Goal: Task Accomplishment & Management: Manage account settings

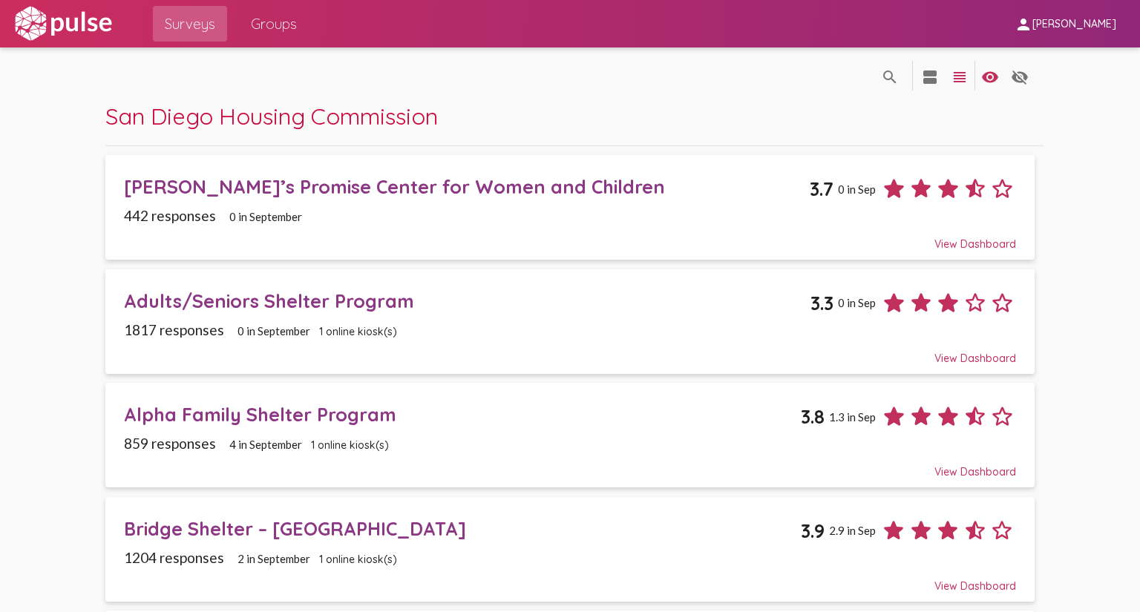
click at [285, 25] on span "Groups" at bounding box center [274, 23] width 46 height 27
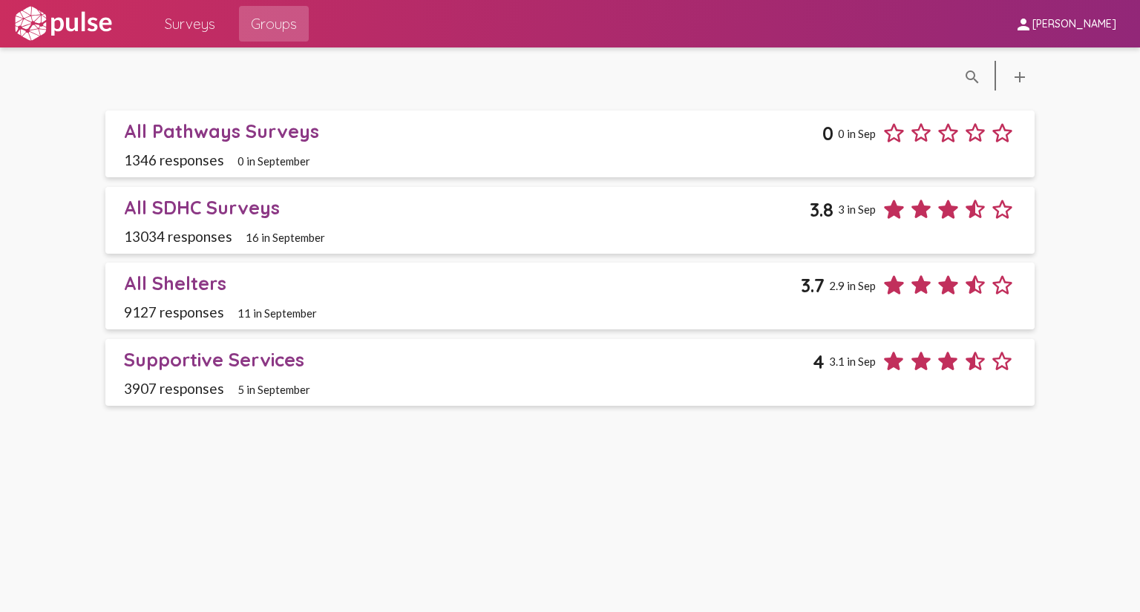
click at [231, 210] on div "All SDHC Surveys" at bounding box center [467, 207] width 686 height 23
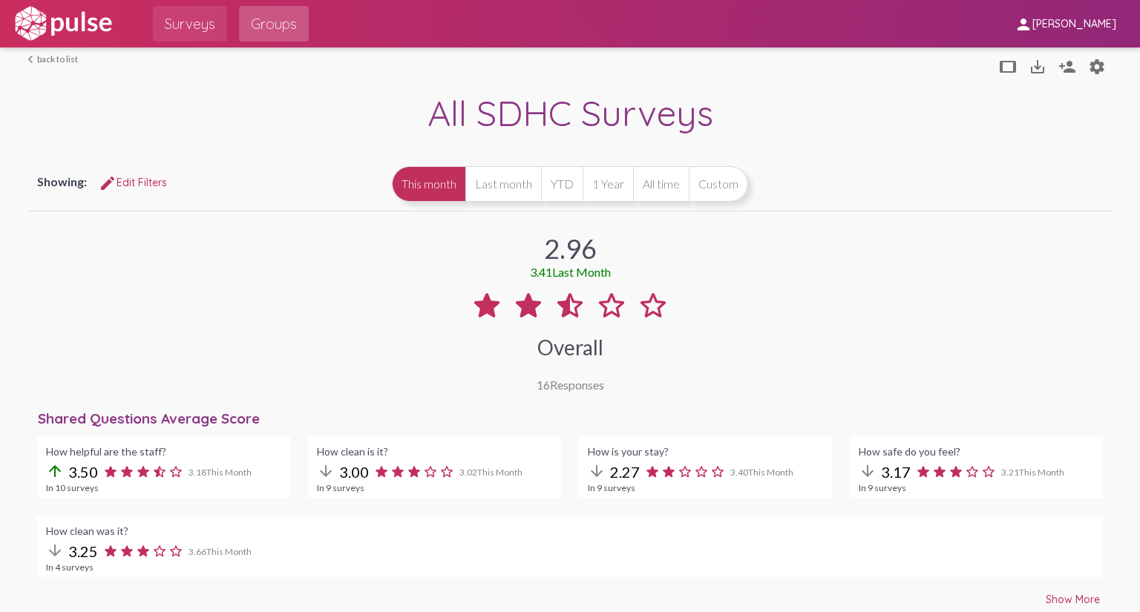
click at [193, 24] on span "Surveys" at bounding box center [190, 23] width 50 height 27
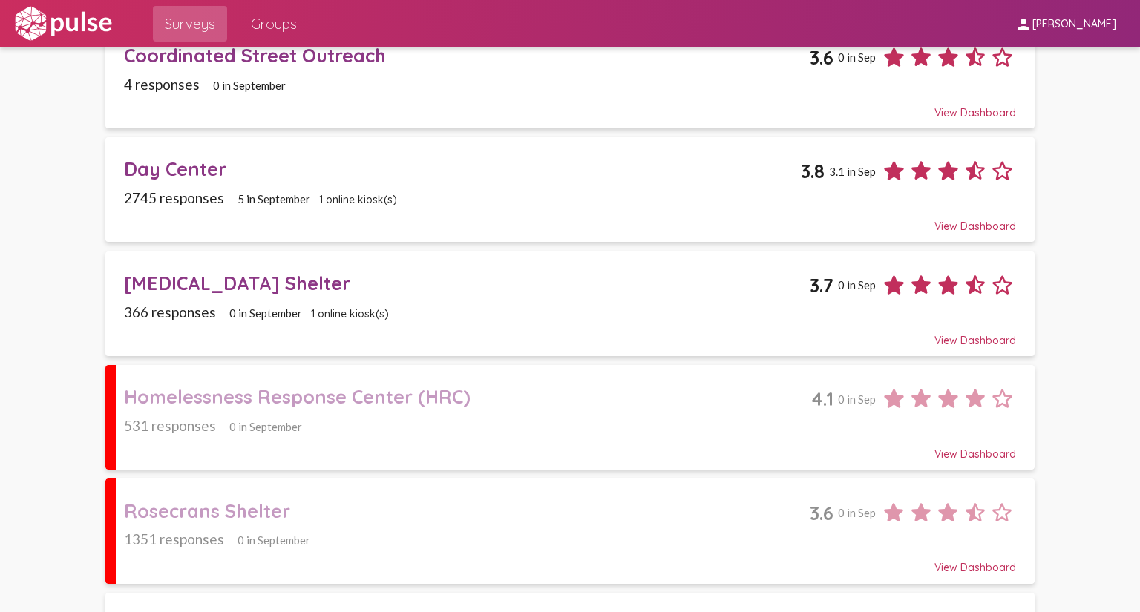
scroll to position [890, 0]
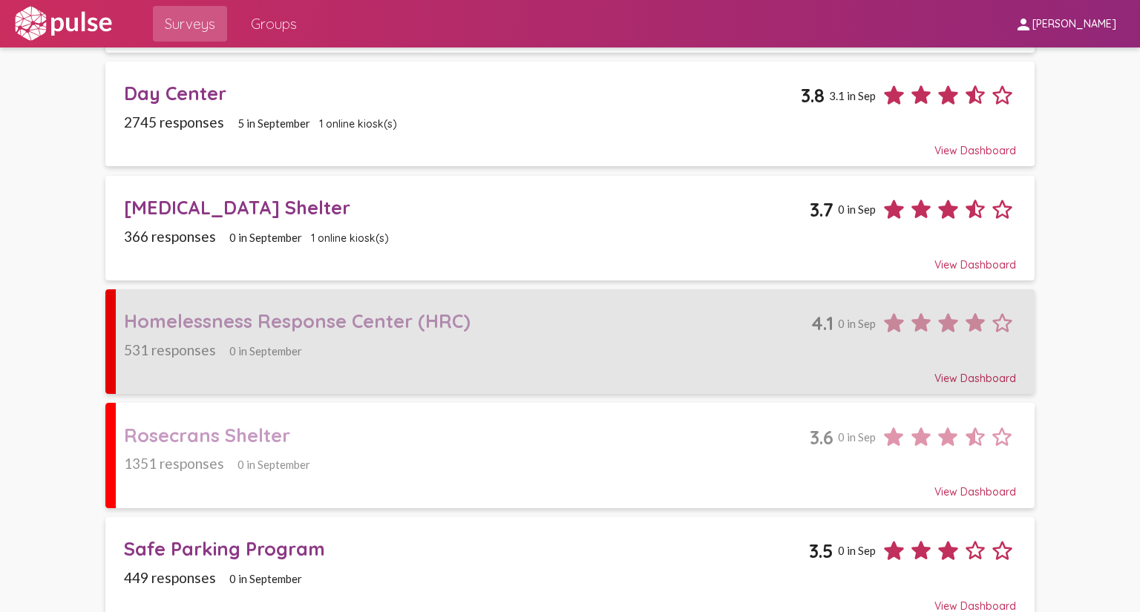
click at [422, 309] on div "Homelessness Response Center (HRC)" at bounding box center [467, 320] width 687 height 23
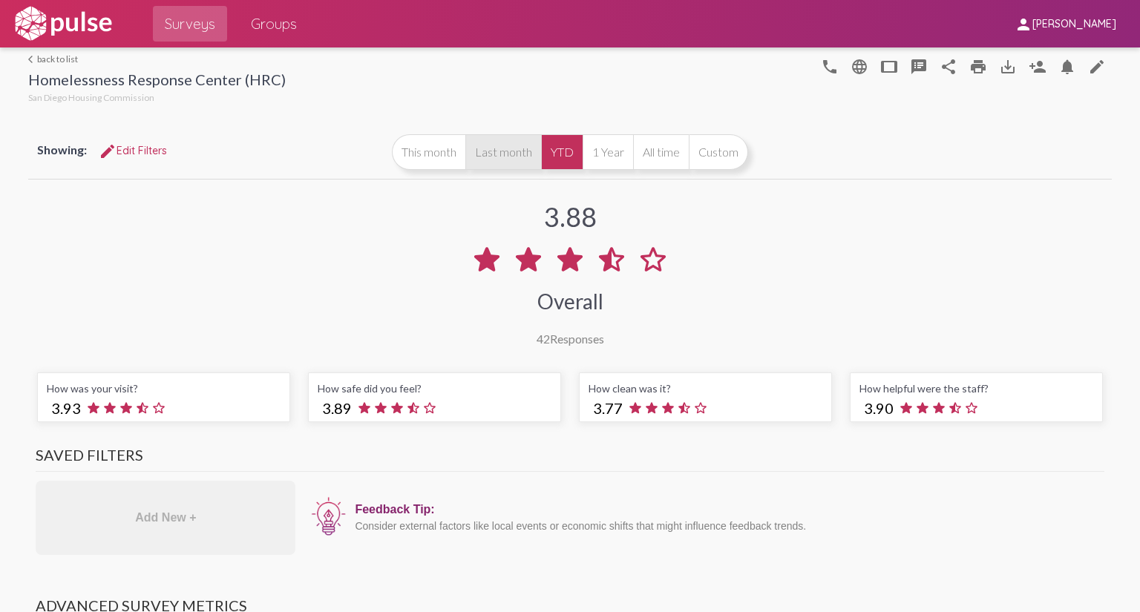
click at [494, 155] on button "Last month" at bounding box center [503, 152] width 76 height 36
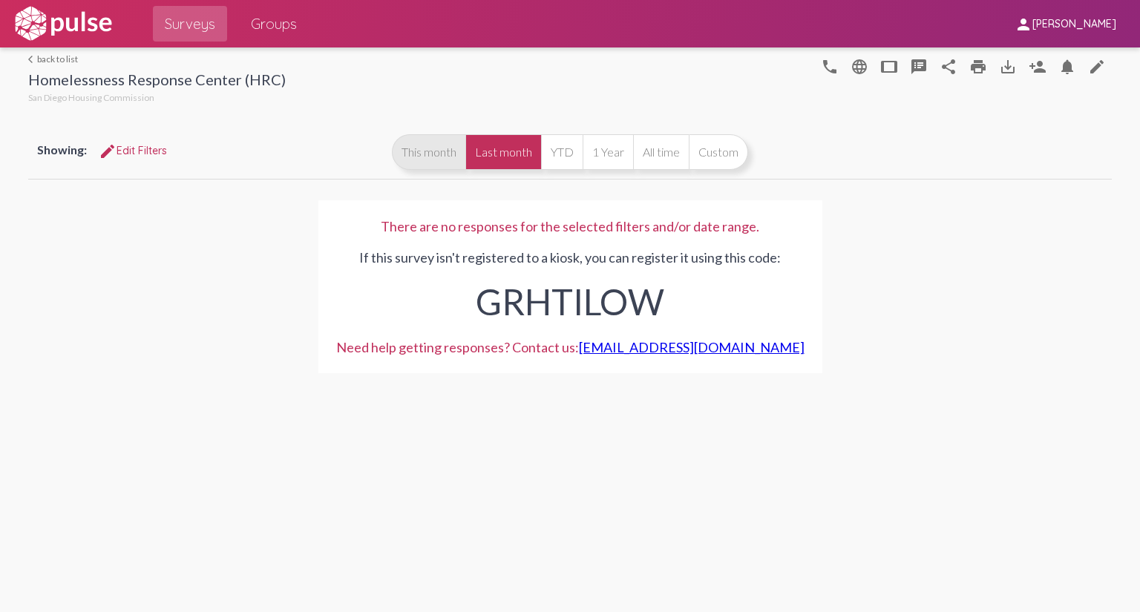
click at [419, 156] on button "This month" at bounding box center [428, 152] width 73 height 36
click at [1033, 64] on mat-icon "person_add" at bounding box center [1037, 67] width 18 height 18
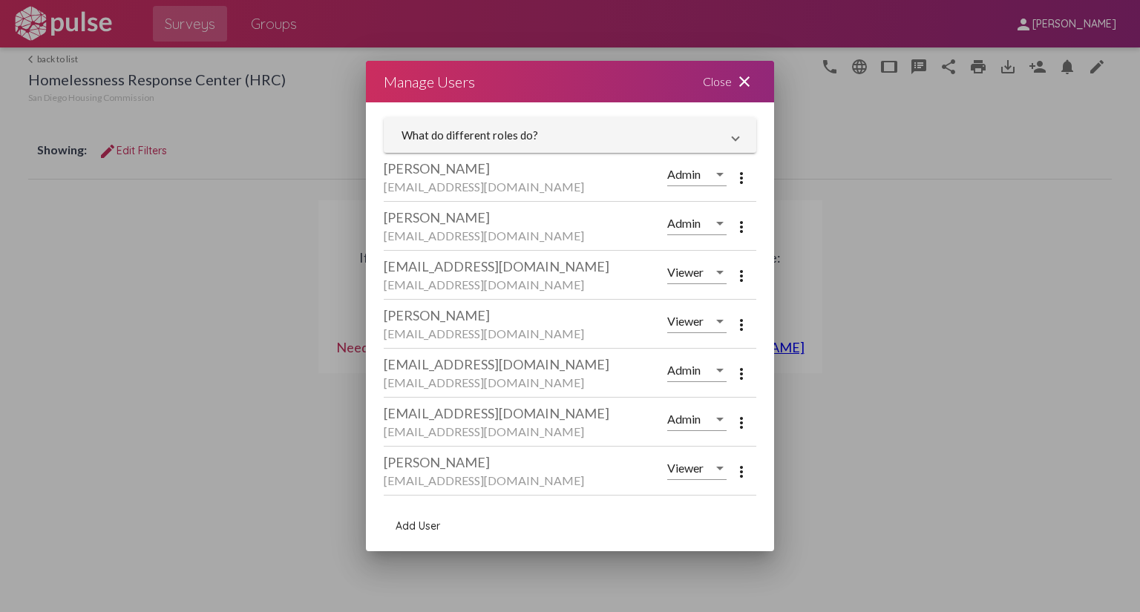
click at [734, 183] on mat-icon "more_vert" at bounding box center [741, 178] width 18 height 18
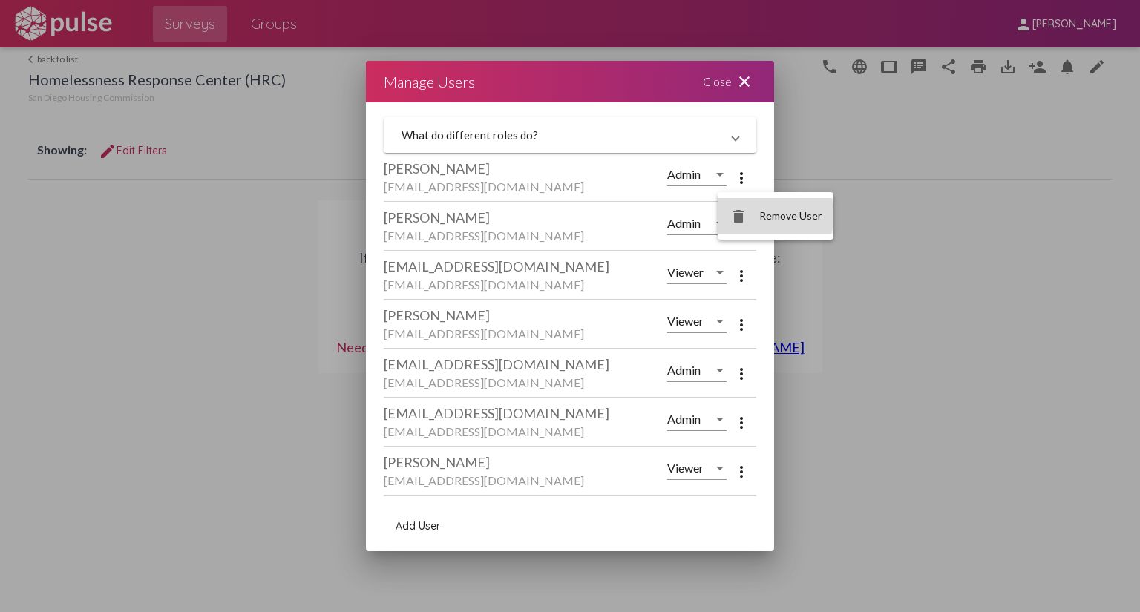
click at [768, 215] on span "Remove User" at bounding box center [790, 215] width 62 height 13
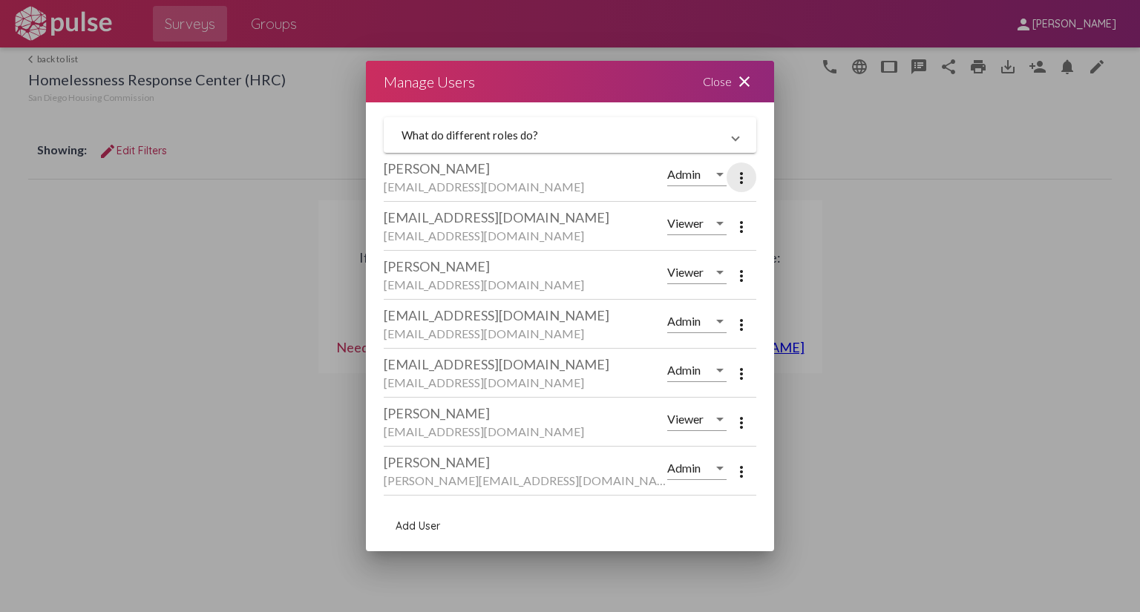
click at [733, 179] on mat-icon "more_vert" at bounding box center [741, 178] width 18 height 18
click at [789, 216] on span "Remove User" at bounding box center [790, 215] width 62 height 13
click at [734, 180] on mat-icon "more_vert" at bounding box center [741, 178] width 18 height 18
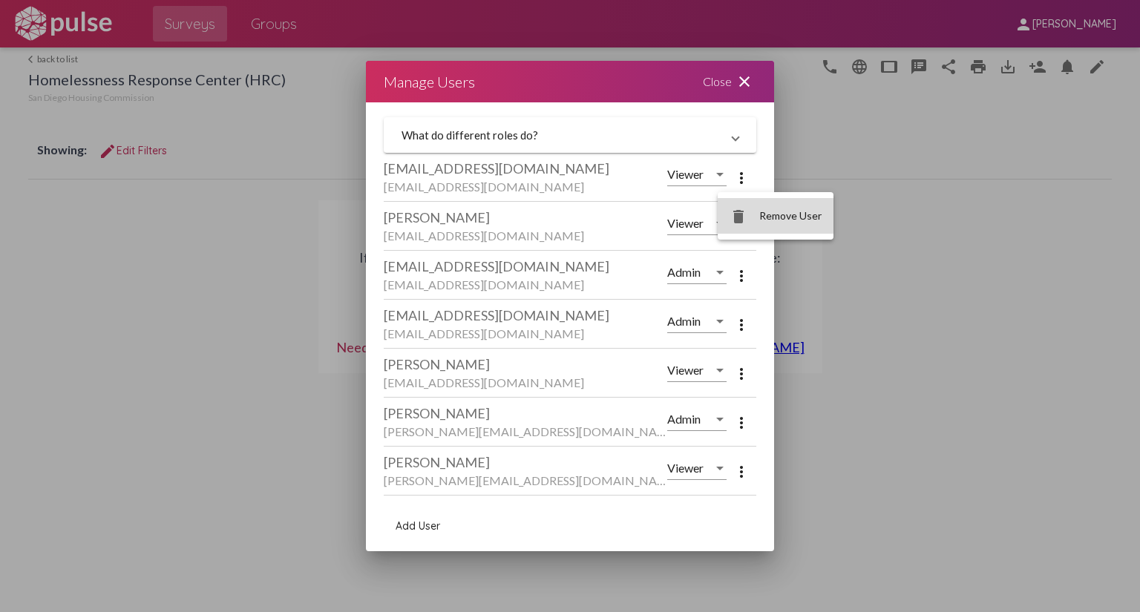
click at [785, 216] on span "Remove User" at bounding box center [790, 215] width 62 height 13
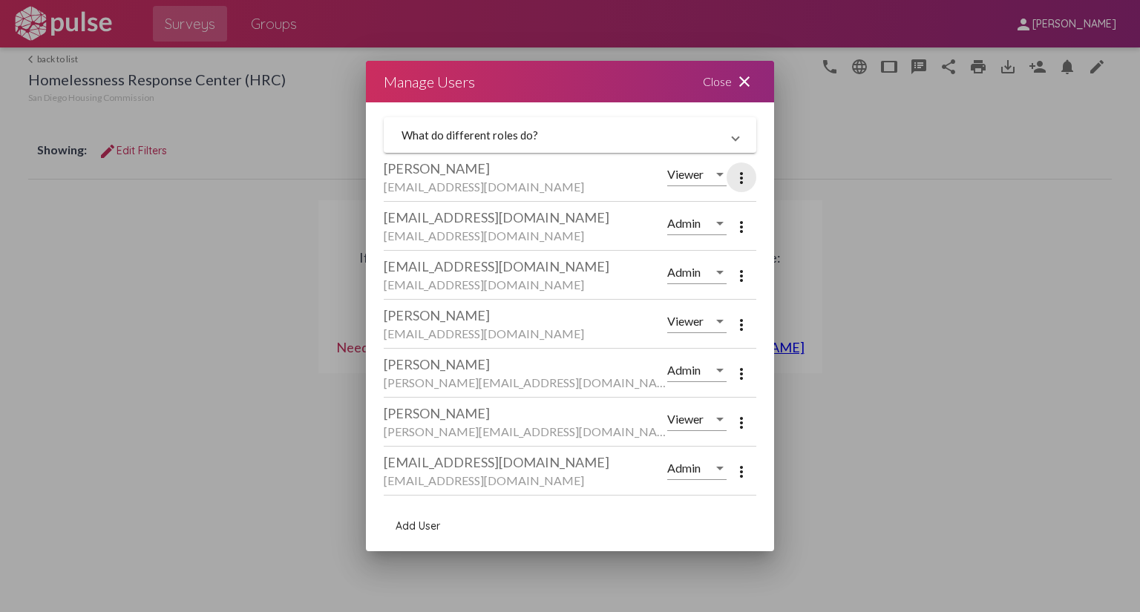
click at [736, 181] on mat-icon "more_vert" at bounding box center [741, 178] width 18 height 18
click at [778, 211] on span "Remove User" at bounding box center [790, 215] width 62 height 13
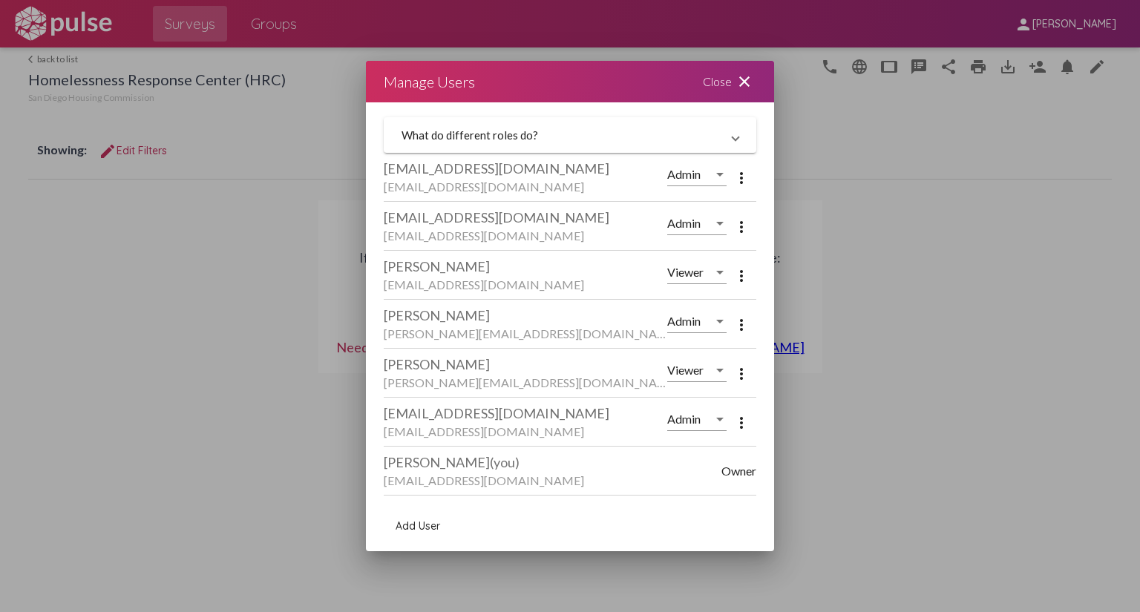
click at [736, 181] on mat-icon "more_vert" at bounding box center [741, 178] width 18 height 18
click at [789, 217] on span "Remove User" at bounding box center [790, 215] width 62 height 13
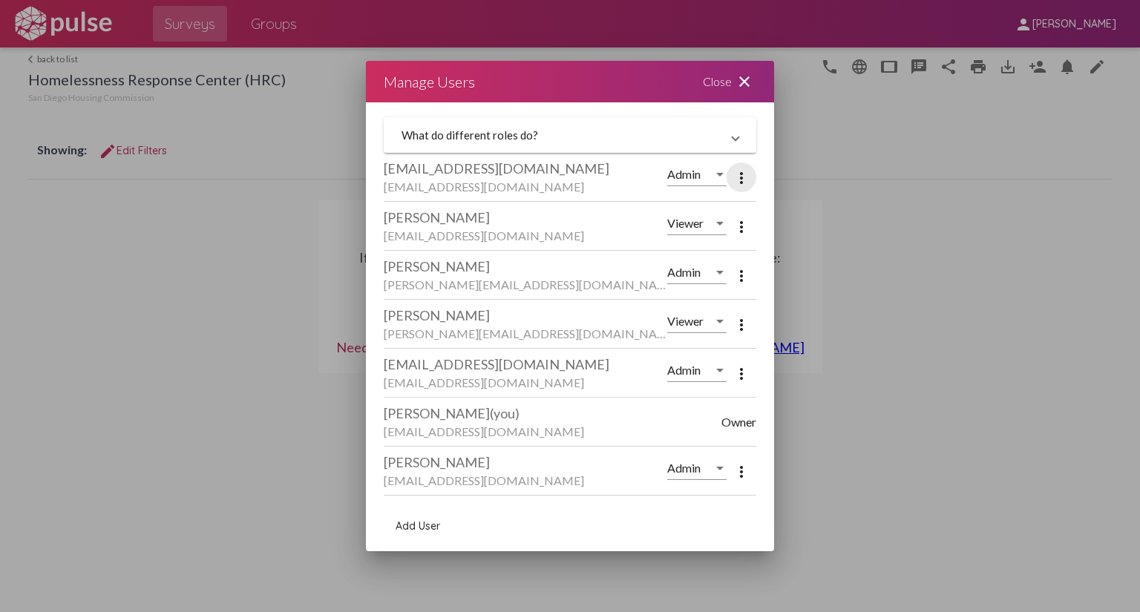
click at [733, 178] on mat-icon "more_vert" at bounding box center [741, 178] width 18 height 18
click at [777, 220] on span "Remove User" at bounding box center [790, 215] width 62 height 13
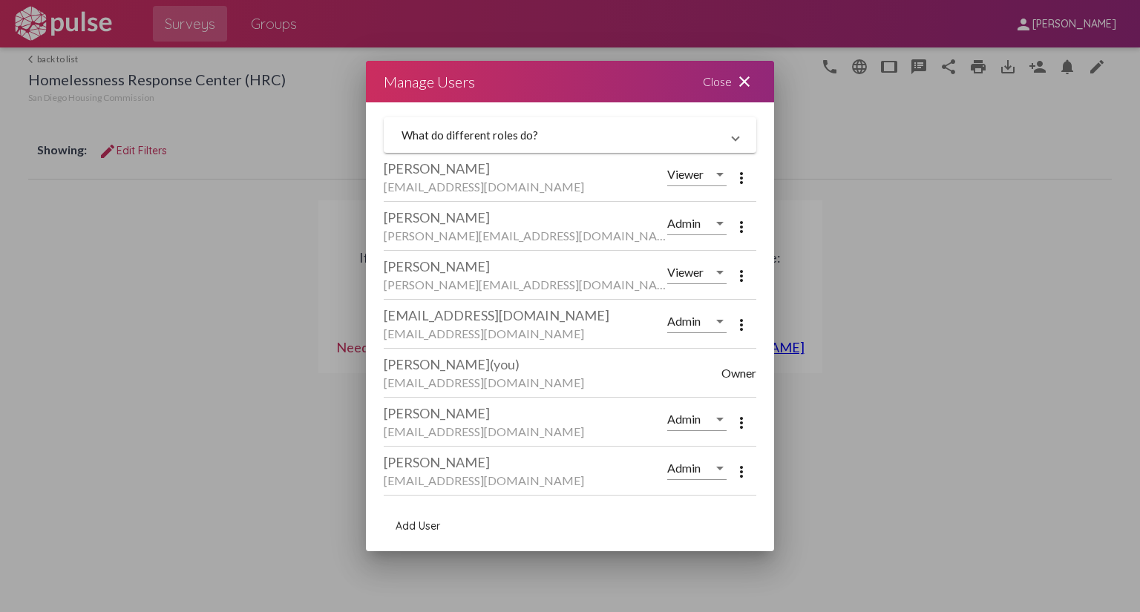
scroll to position [237, 0]
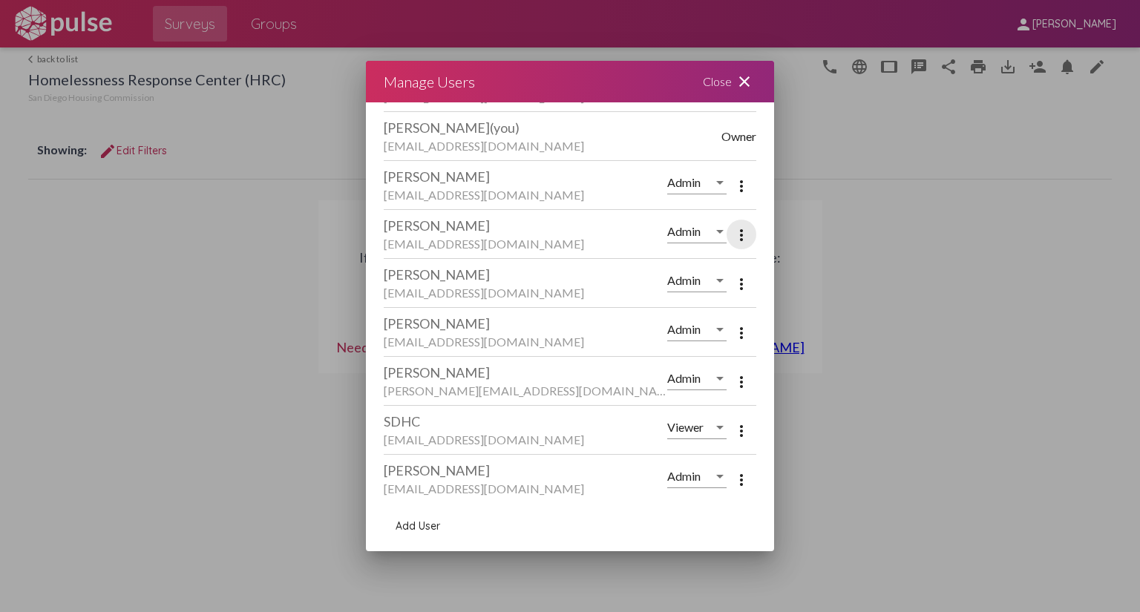
click at [735, 234] on mat-icon "more_vert" at bounding box center [741, 235] width 18 height 18
click at [775, 269] on span "Remove User" at bounding box center [790, 270] width 62 height 13
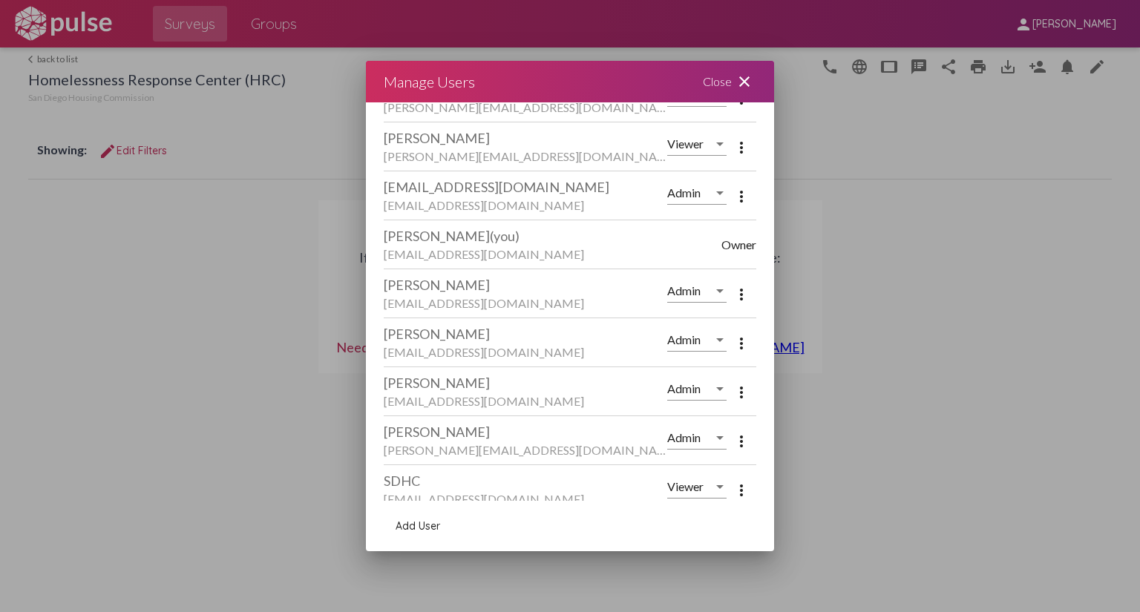
scroll to position [188, 0]
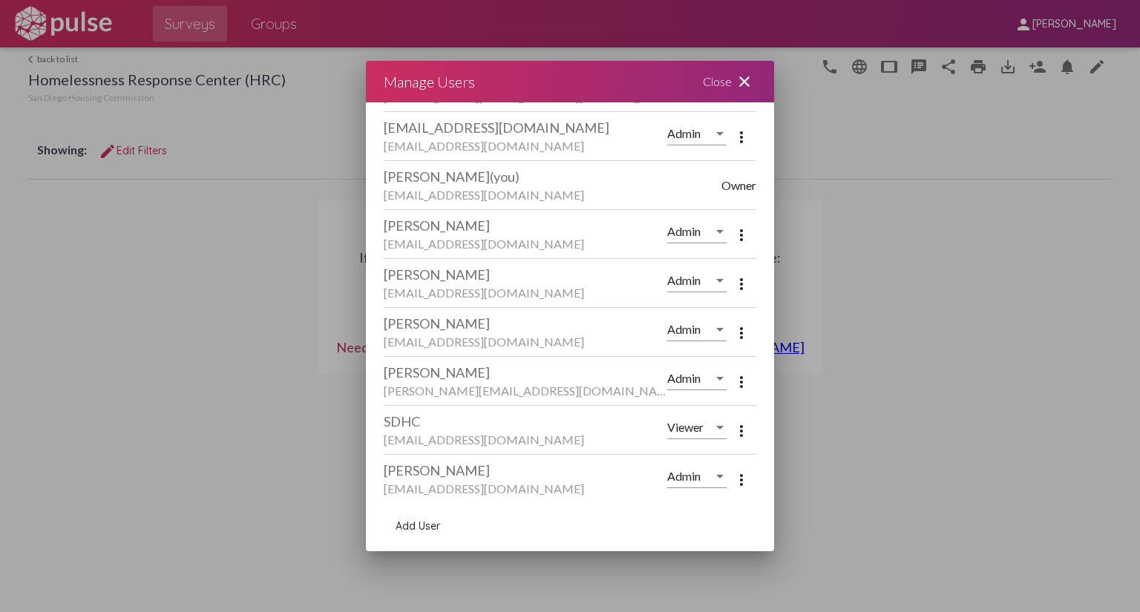
click at [732, 476] on mat-icon "more_vert" at bounding box center [741, 480] width 18 height 18
click at [788, 516] on span "Remove User" at bounding box center [790, 513] width 62 height 13
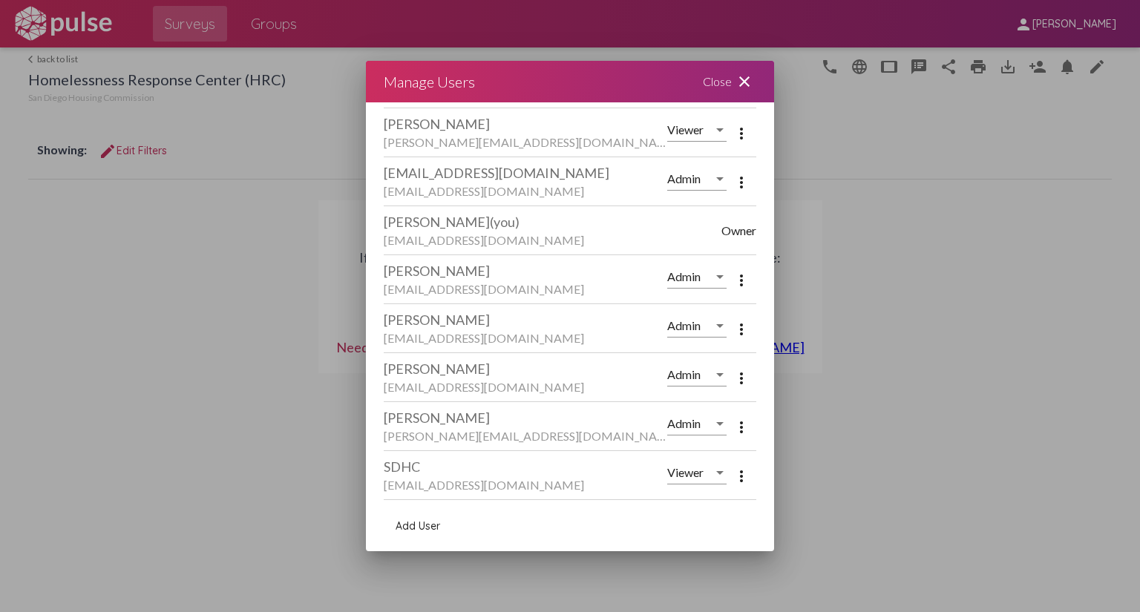
scroll to position [0, 0]
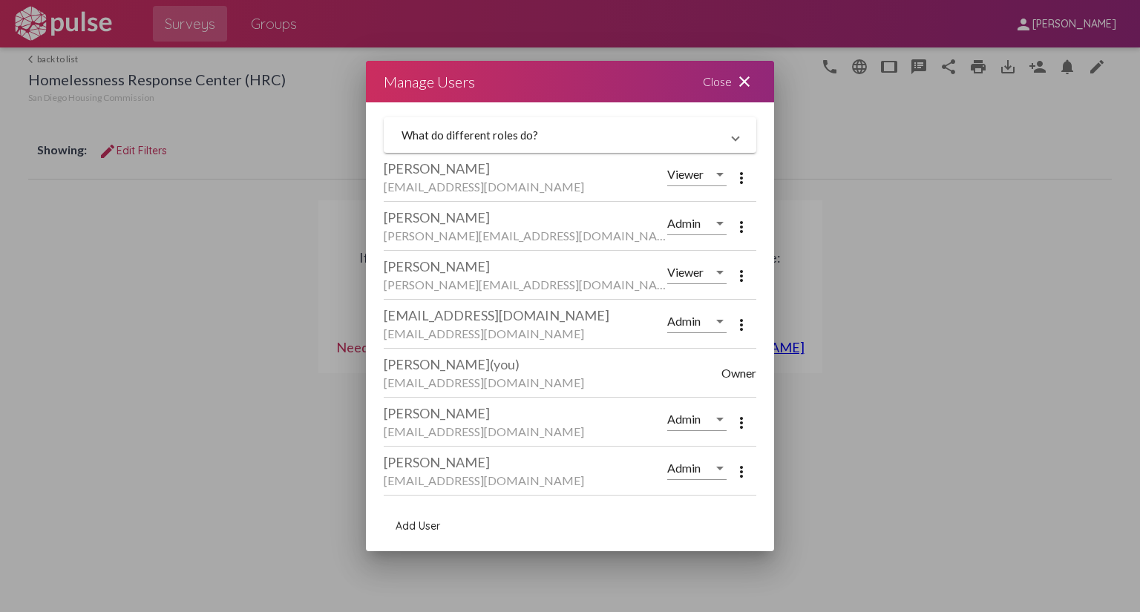
click at [734, 422] on mat-icon "more_vert" at bounding box center [741, 423] width 18 height 18
click at [775, 453] on span "Remove User" at bounding box center [790, 459] width 62 height 13
click at [734, 469] on mat-icon "more_vert" at bounding box center [741, 472] width 18 height 18
click at [791, 504] on span "Remove User" at bounding box center [790, 507] width 62 height 13
click at [732, 418] on mat-icon "more_vert" at bounding box center [741, 423] width 18 height 18
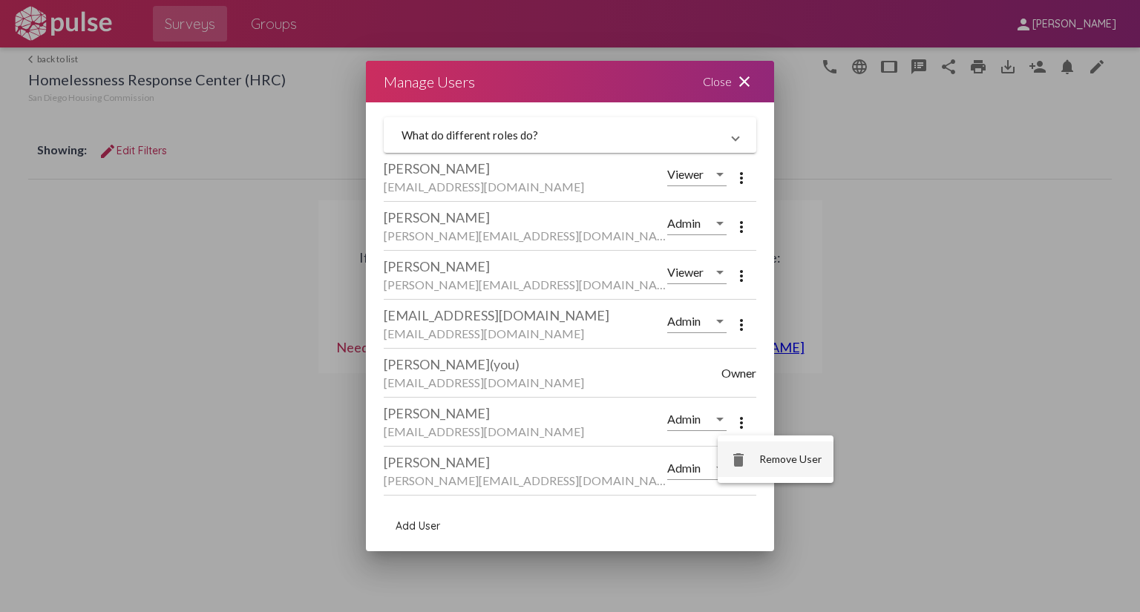
click at [778, 461] on span "Remove User" at bounding box center [790, 459] width 62 height 13
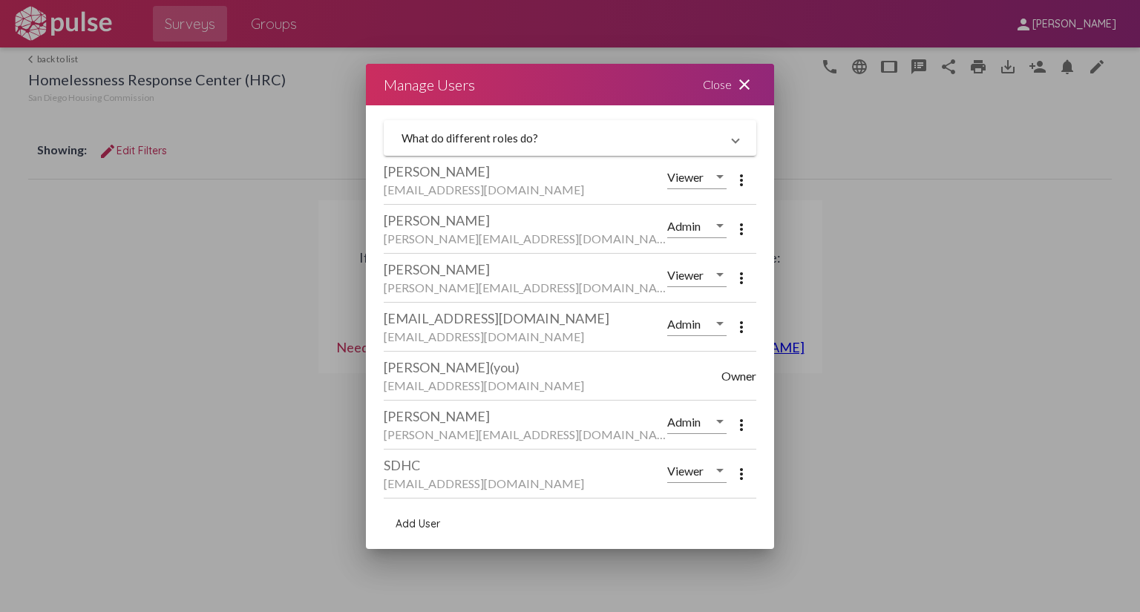
click at [746, 433] on mat-icon "more_vert" at bounding box center [741, 425] width 18 height 18
click at [785, 459] on span "Remove User" at bounding box center [799, 462] width 62 height 13
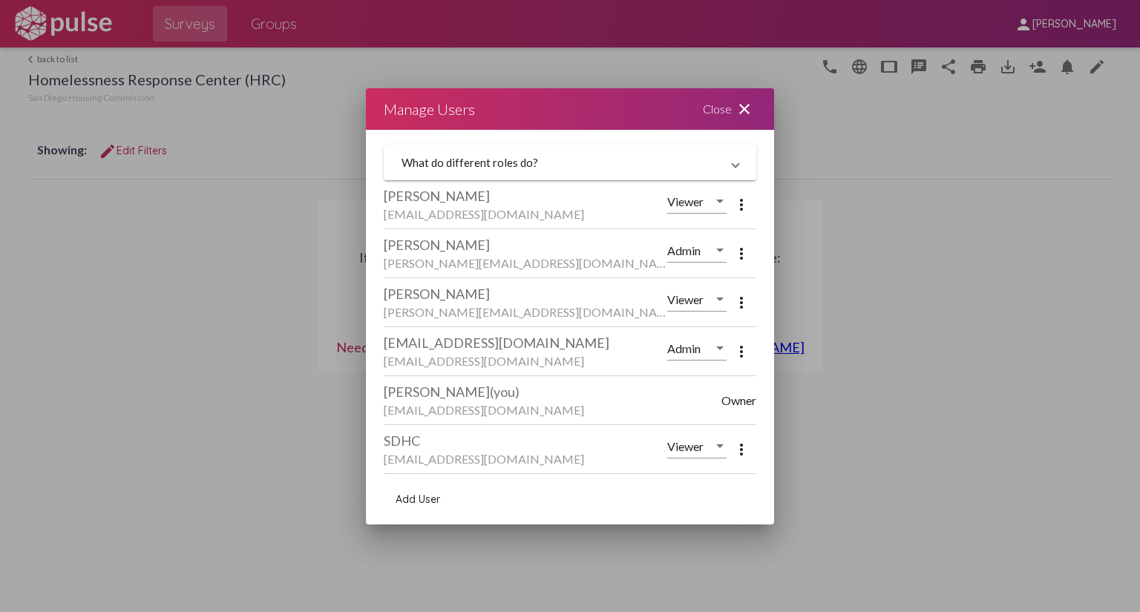
click at [746, 454] on mat-icon "more_vert" at bounding box center [741, 450] width 18 height 18
click at [785, 484] on span "Remove User" at bounding box center [799, 486] width 62 height 13
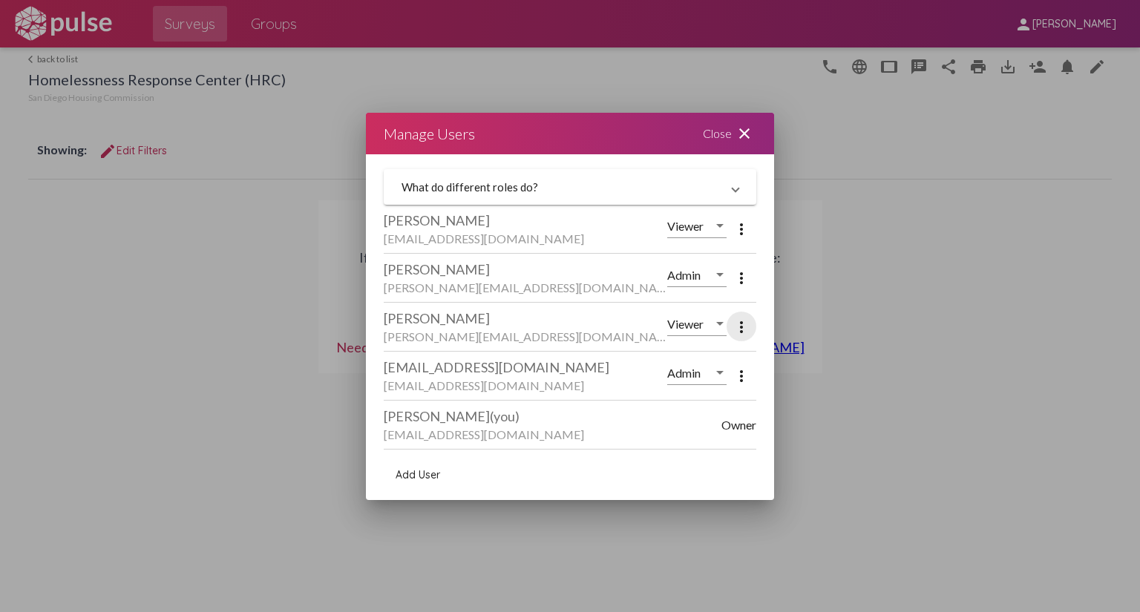
click at [740, 329] on mat-icon "more_vert" at bounding box center [741, 327] width 18 height 18
click at [774, 367] on span "Remove User" at bounding box center [799, 364] width 62 height 13
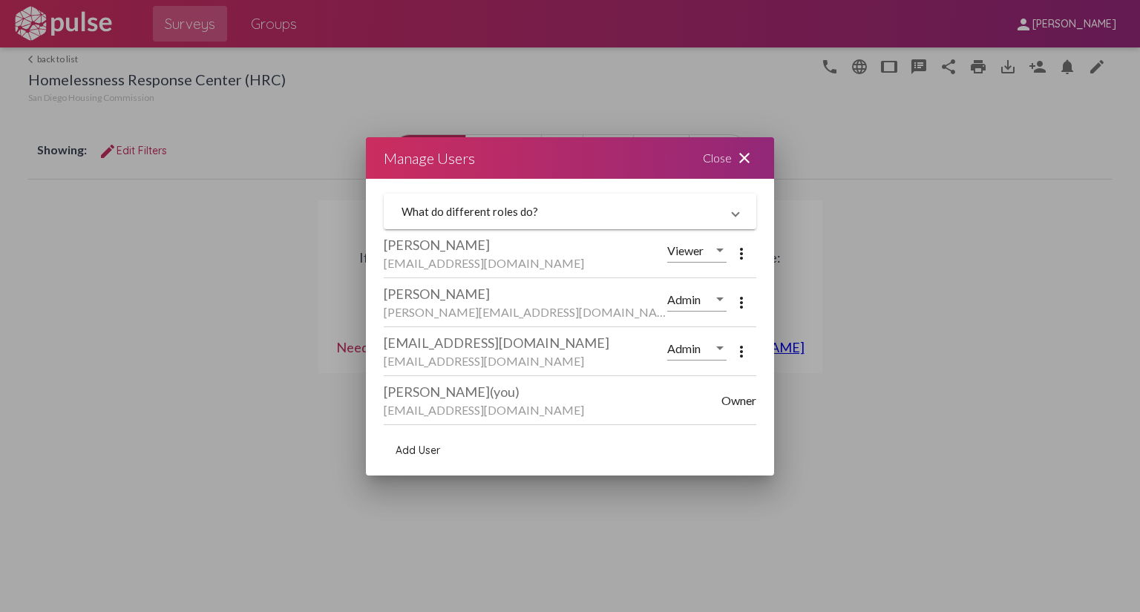
click at [740, 259] on mat-icon "more_vert" at bounding box center [741, 254] width 18 height 18
click at [798, 294] on span "Remove User" at bounding box center [799, 292] width 62 height 13
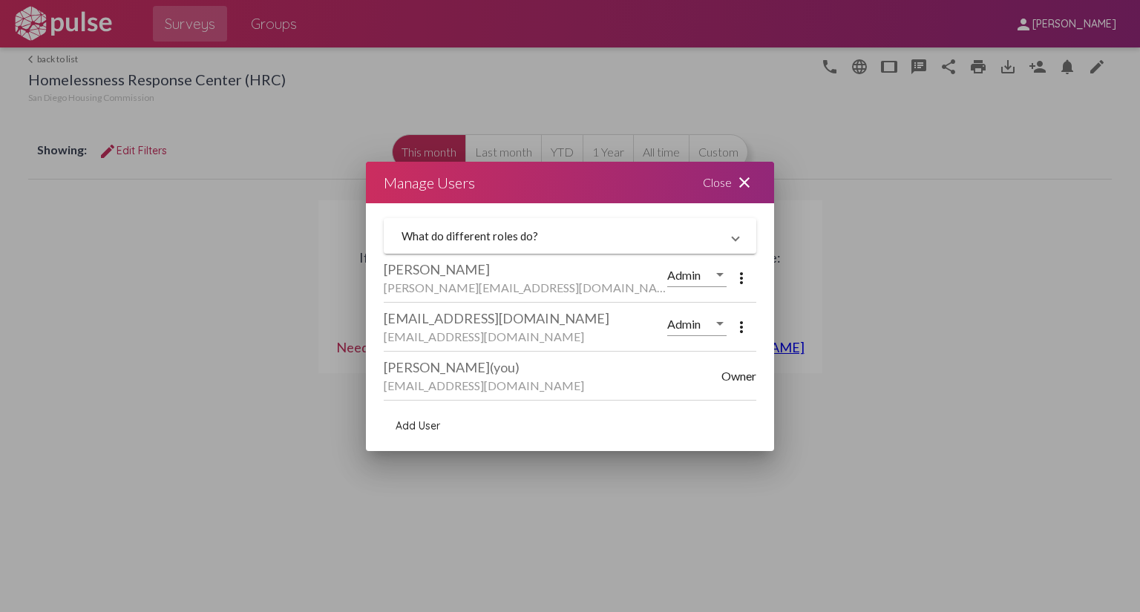
click at [743, 279] on mat-icon "more_vert" at bounding box center [741, 278] width 18 height 18
click at [786, 316] on span "Remove User" at bounding box center [799, 315] width 62 height 13
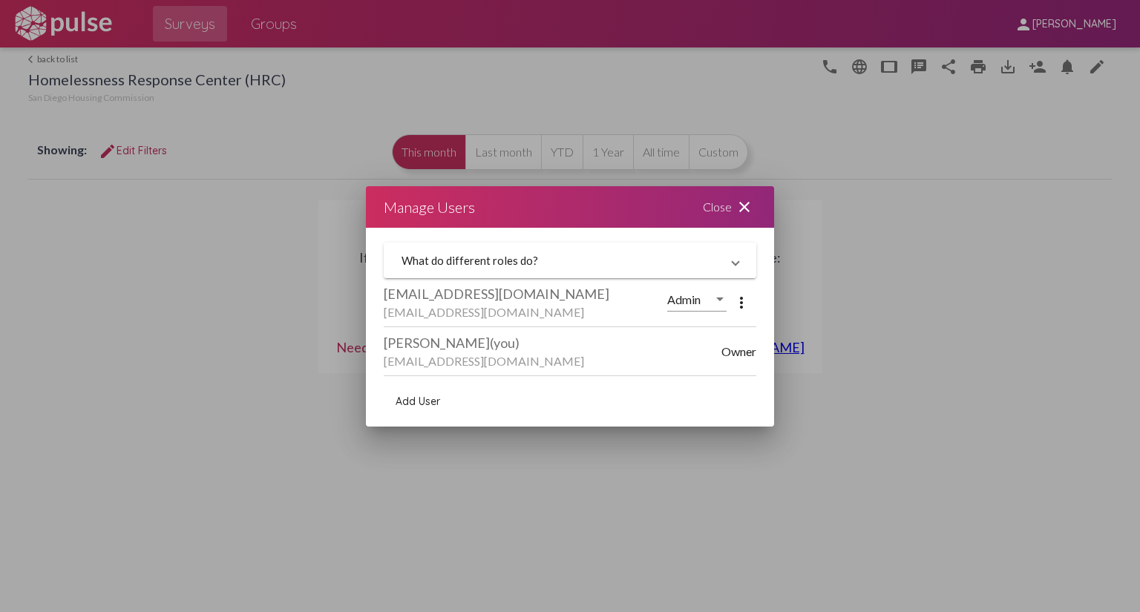
click at [739, 300] on mat-icon "more_vert" at bounding box center [741, 303] width 18 height 18
click at [785, 347] on button "delete Remove User" at bounding box center [784, 341] width 116 height 36
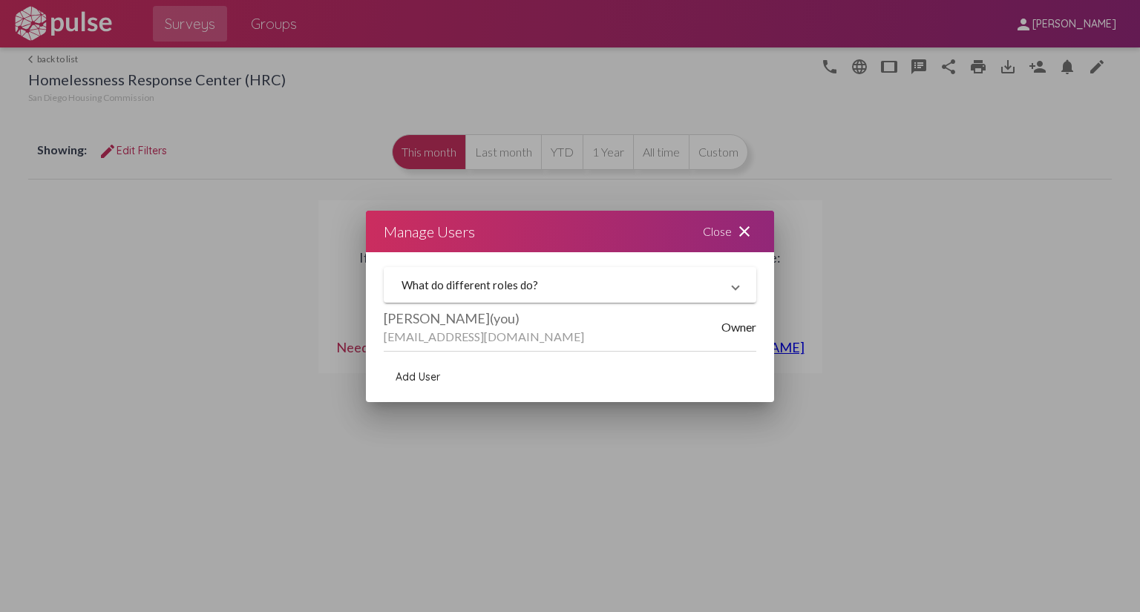
click at [719, 233] on div "Close close" at bounding box center [729, 232] width 89 height 42
